Goal: Task Accomplishment & Management: Use online tool/utility

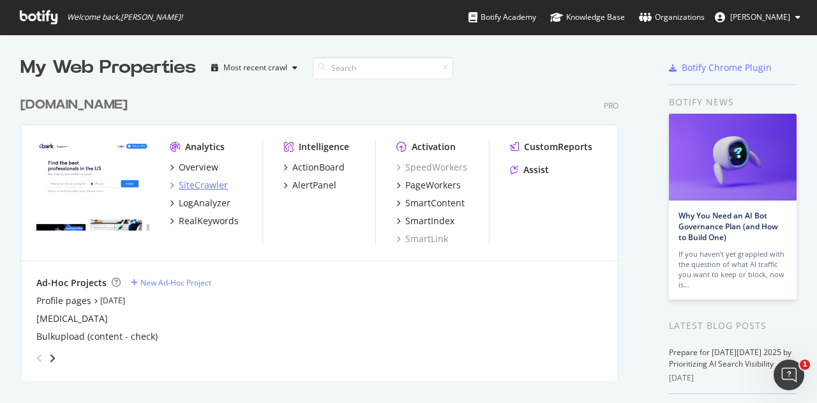
click at [199, 182] on div "SiteCrawler" at bounding box center [203, 185] width 49 height 13
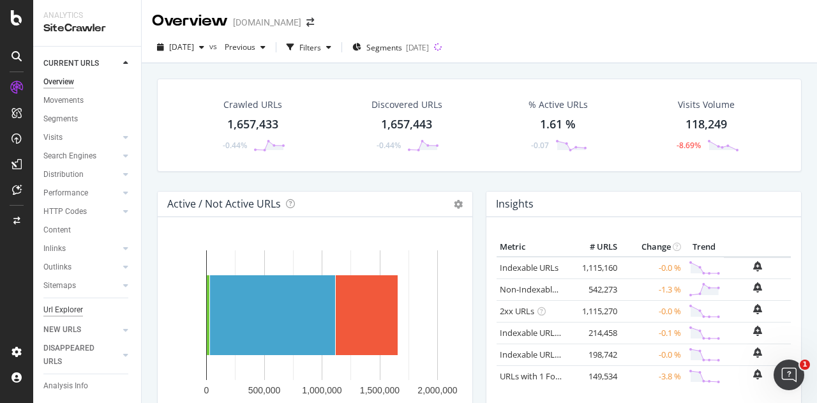
click at [73, 311] on div "Url Explorer" at bounding box center [63, 309] width 40 height 13
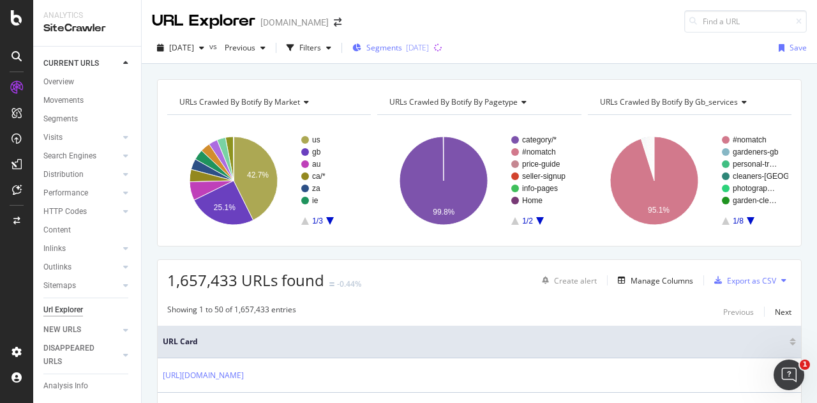
click at [391, 46] on span "Segments" at bounding box center [384, 47] width 36 height 11
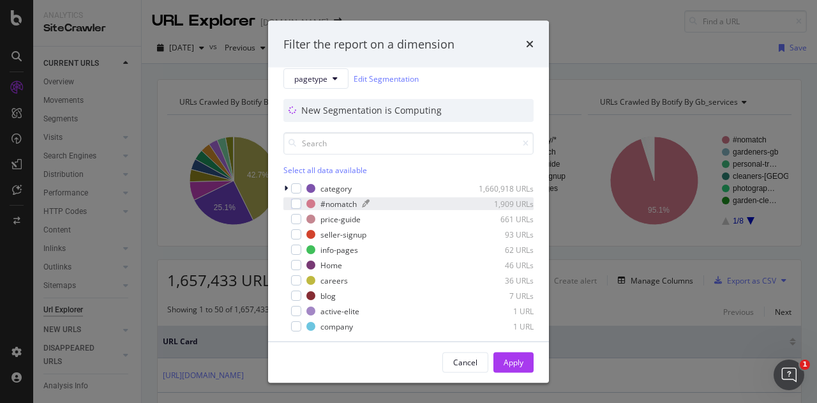
scroll to position [20, 0]
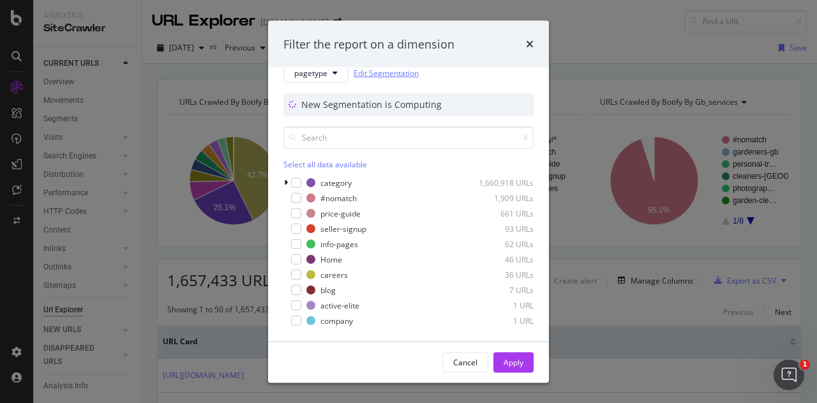
click at [408, 72] on link "Edit Segmentation" at bounding box center [386, 72] width 65 height 13
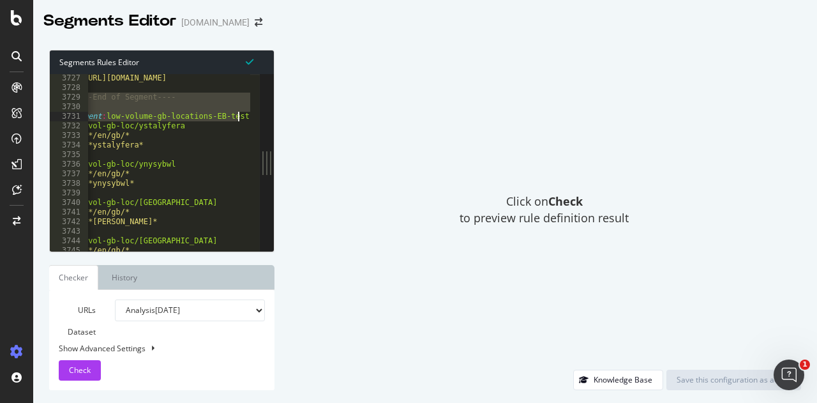
scroll to position [0, 25]
drag, startPoint x: 91, startPoint y: 98, endPoint x: 257, endPoint y: 118, distance: 167.2
click at [257, 118] on div "# ----End of Segment---- 3727 3728 3729 3730 3731 3732 3733 3734 3735 3736 3737…" at bounding box center [155, 162] width 210 height 177
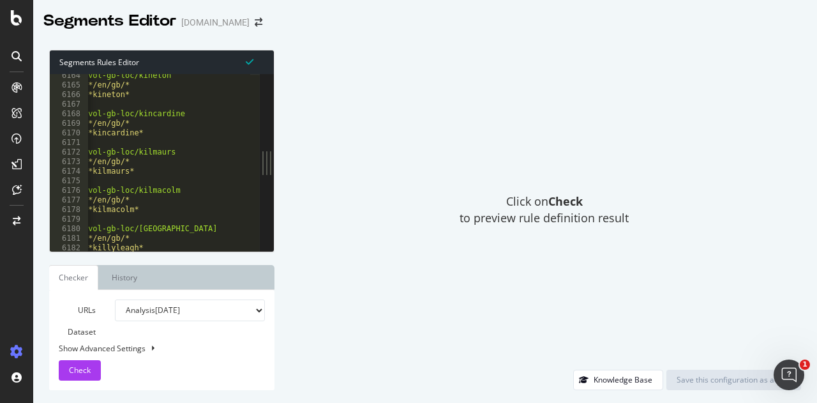
scroll to position [20745, 0]
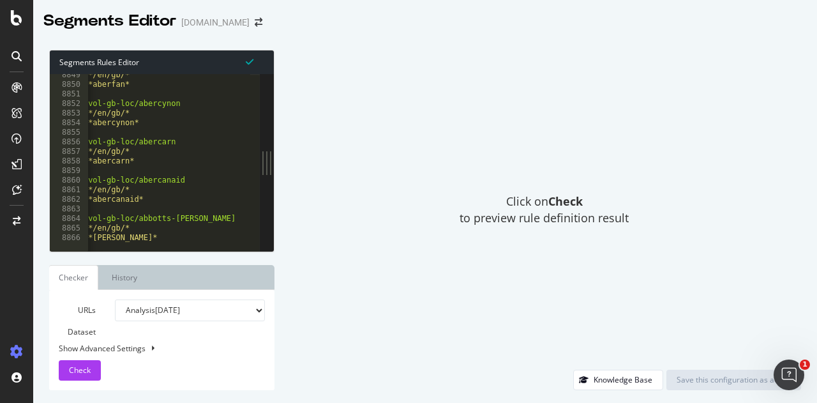
click at [155, 239] on div at bounding box center [282, 245] width 439 height 13
type textarea "path *abbotts-ann*"
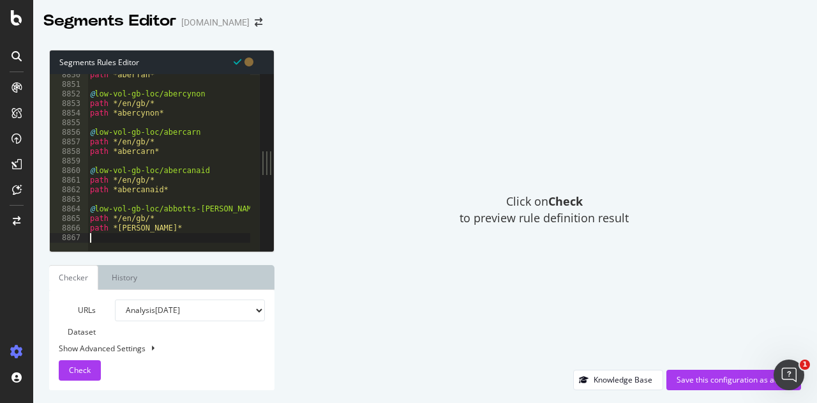
scroll to position [0, 0]
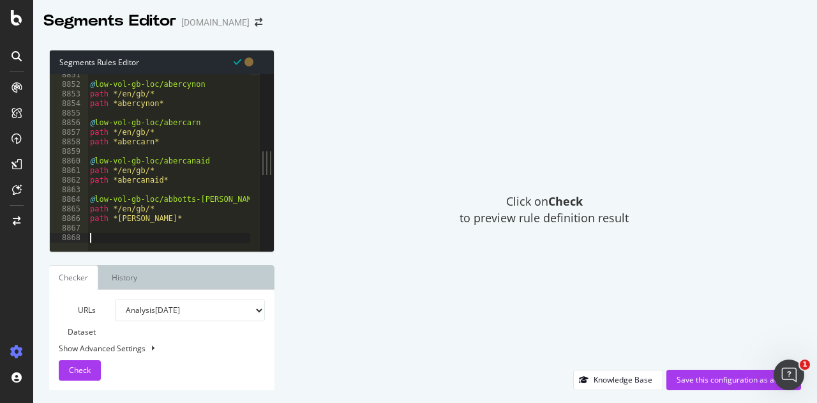
paste textarea "[segment:low-volume-gb-locations-EB-test]"
type textarea "[segment:low-volume-gb-locations-EB-test]"
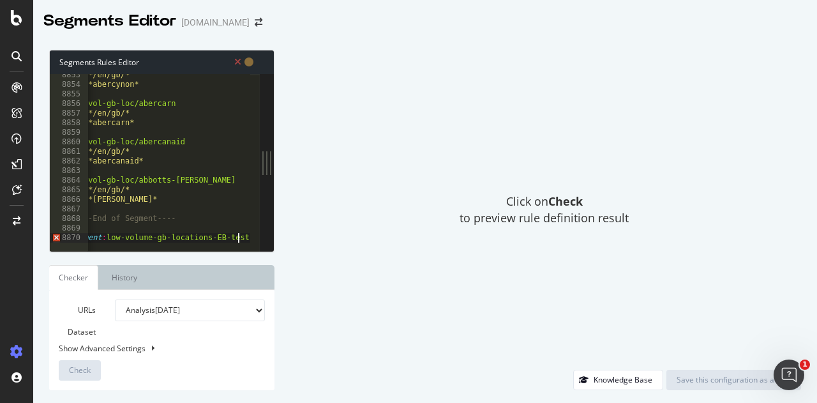
scroll to position [0, 25]
click at [156, 229] on div "path */en/gb/* path *abercynon* @ low-vol-gb-loc/abercarn path */en/gb/* path *…" at bounding box center [282, 164] width 439 height 188
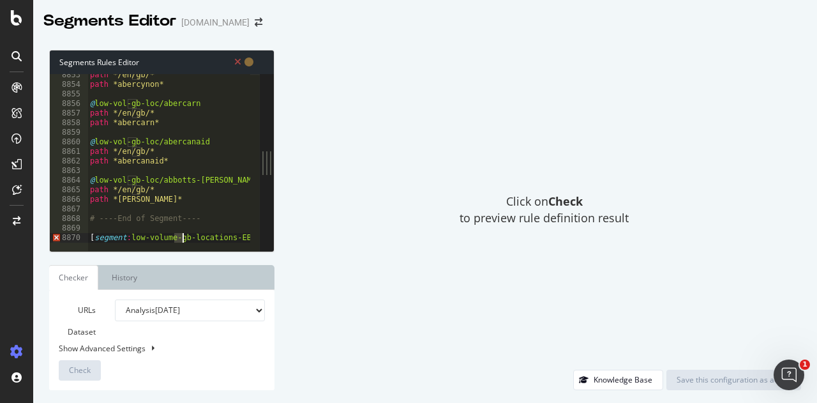
drag, startPoint x: 174, startPoint y: 237, endPoint x: 182, endPoint y: 236, distance: 8.4
click at [182, 236] on div "path */en/gb/* path *abercynon* @ low-vol-gb-loc/abercarn path */en/gb/* path *…" at bounding box center [306, 164] width 439 height 188
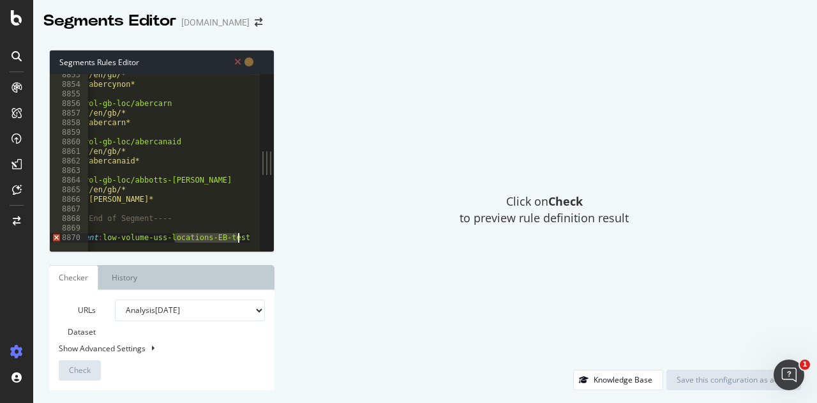
drag, startPoint x: 204, startPoint y: 237, endPoint x: 276, endPoint y: 242, distance: 71.6
click at [287, 241] on div "Segments Rules Editor [segment:low-volume-uss-locations-EB-test] 8853 8854 8855…" at bounding box center [425, 220] width 784 height 366
type textarea "[segment:low-volume-uss-locations-EB-test]"
click at [243, 236] on div "path */en/gb/* path *abercynon* @ low-vol-gb-loc/abercarn path */en/gb/* path *…" at bounding box center [168, 162] width 163 height 177
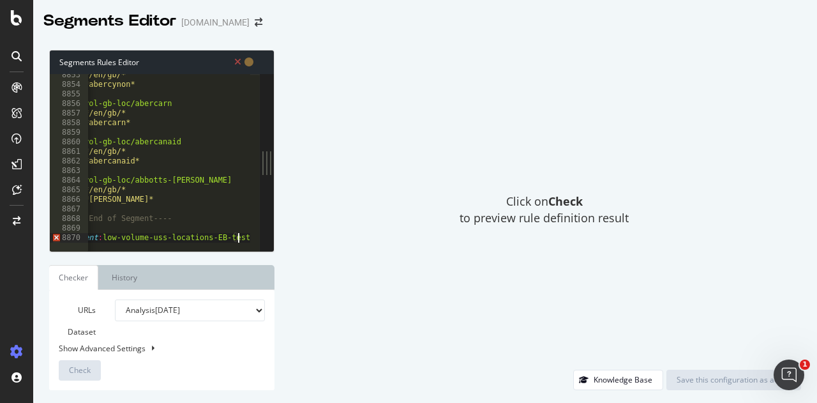
scroll to position [0, 0]
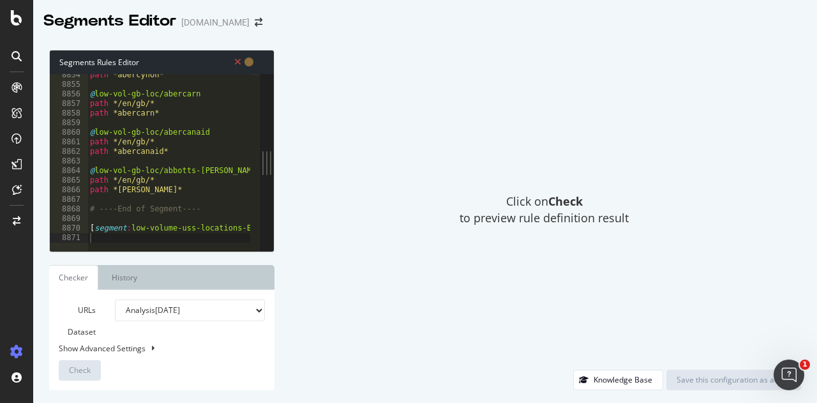
click at [0, 221] on html "Segments Editor www.bark.com Segments Rules Editor 8854 8855 8856 8857 8858 885…" at bounding box center [408, 201] width 817 height 403
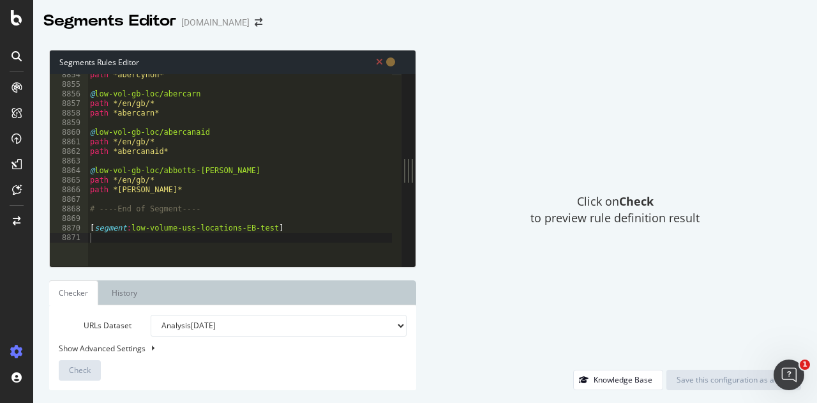
drag, startPoint x: 270, startPoint y: 246, endPoint x: 458, endPoint y: 242, distance: 188.3
click at [463, 242] on div "Segments Rules Editor 8854 8855 8856 8857 8858 8859 8860 8861 8862 8863 8864 88…" at bounding box center [425, 220] width 784 height 366
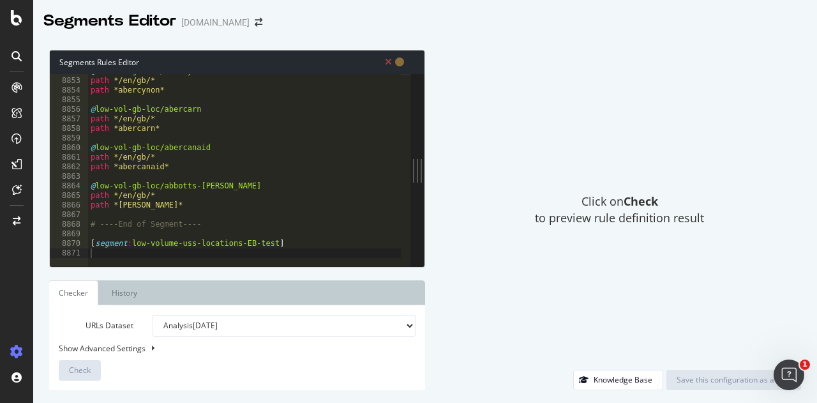
click at [322, 252] on div "@ low-vol-gb-loc/abercynon path */en/gb/* path *abercynon* @ low-vol-gb-loc/abe…" at bounding box center [307, 167] width 439 height 203
click at [308, 241] on div "@ low-vol-gb-loc/abercynon path */en/gb/* path *abercynon* @ low-vol-gb-loc/abe…" at bounding box center [307, 167] width 439 height 203
type textarea "[segment:low-volume-uss-locations-EB-test]"
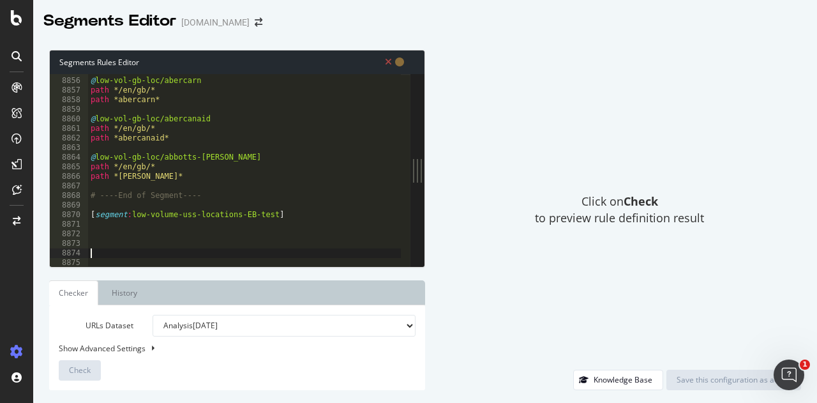
click at [160, 230] on div "@ low-vol-gb-loc/abercarn path */en/gb/* path *abercarn* @ low-vol-gb-loc/aberc…" at bounding box center [307, 167] width 439 height 203
paste textarea "path *wyoming*""
type textarea "path *wyoming*""
